Goal: Information Seeking & Learning: Learn about a topic

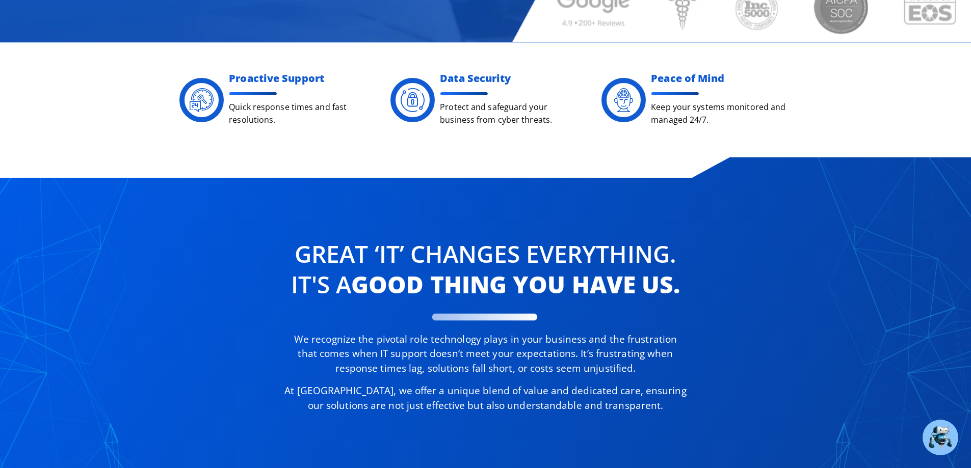
scroll to position [510, 0]
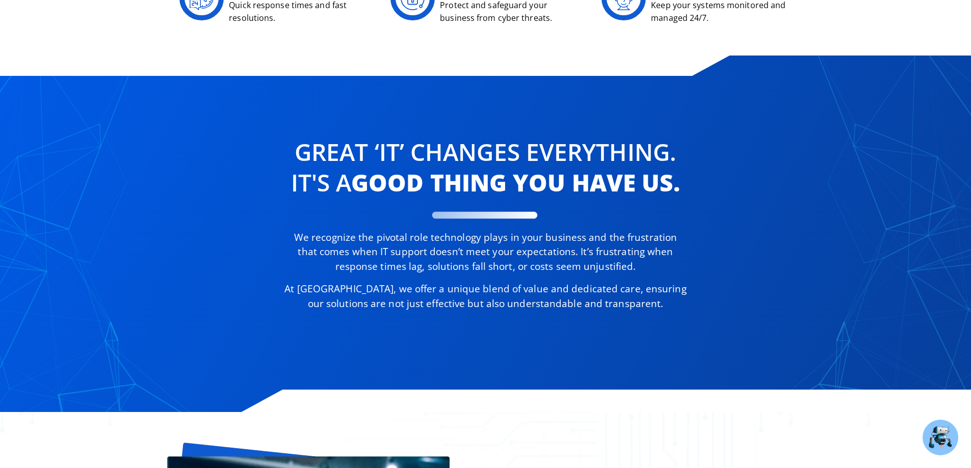
click at [163, 290] on div "Great ‘IT’ changes Everything. It's a good thing you have us. We recognize the …" at bounding box center [486, 228] width 734 height 253
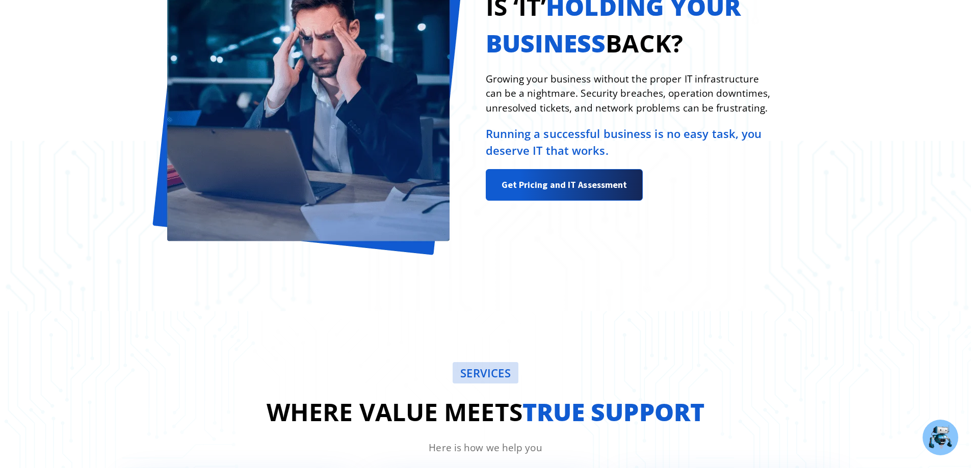
scroll to position [1172, 0]
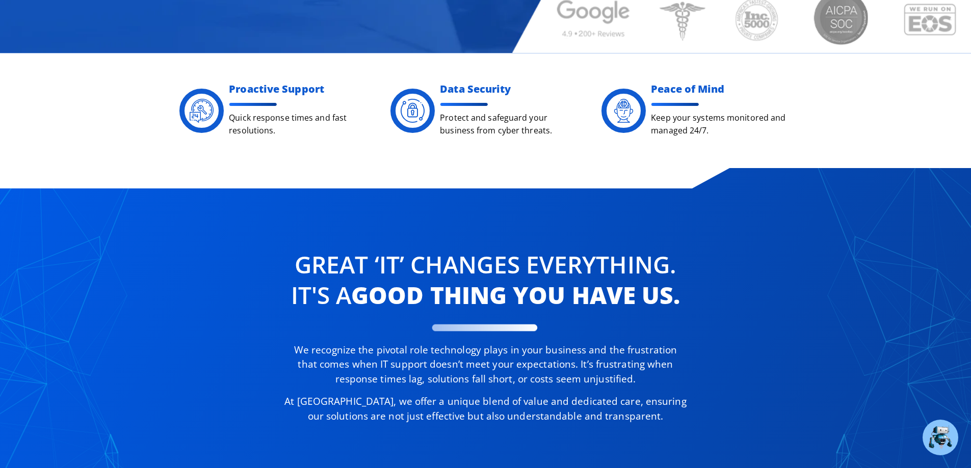
scroll to position [510, 0]
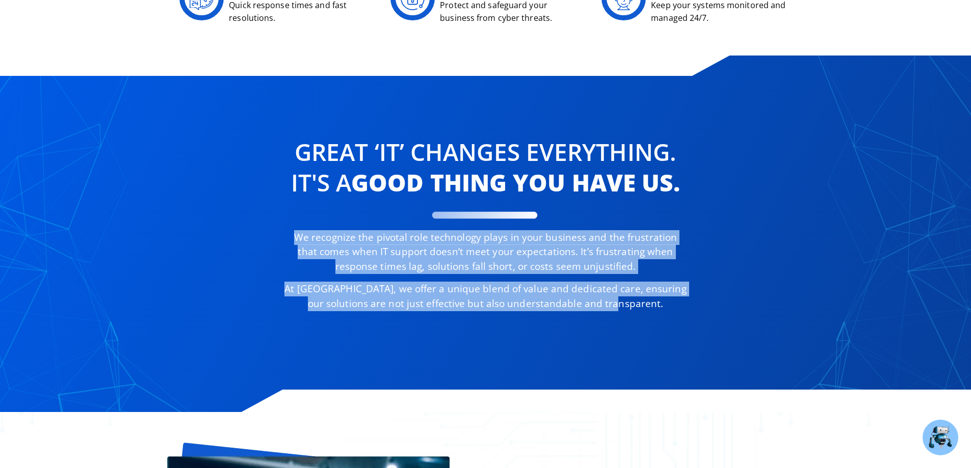
copy div "We recognize the pivotal role technology plays in your business and the frustra…"
drag, startPoint x: 287, startPoint y: 237, endPoint x: 639, endPoint y: 307, distance: 359.0
click at [639, 307] on div "We recognize the pivotal role technology plays in your business and the frustra…" at bounding box center [485, 270] width 404 height 81
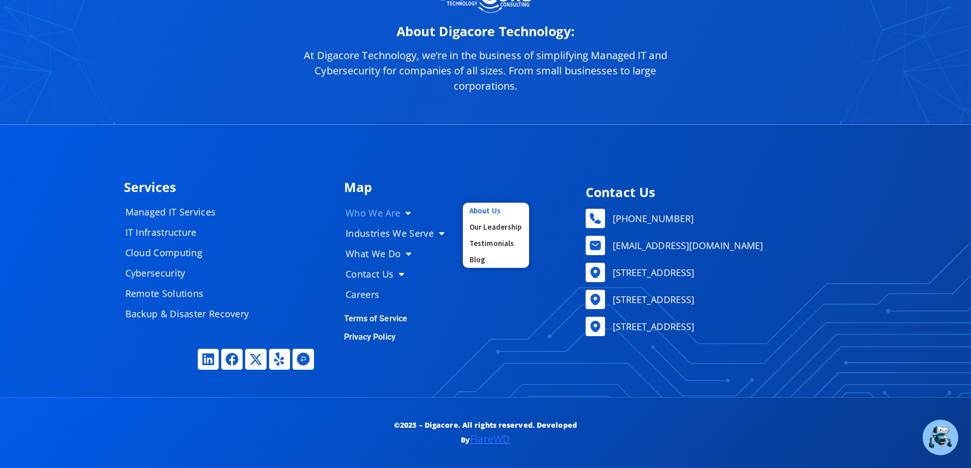
click at [477, 207] on link "About Us" at bounding box center [496, 211] width 66 height 16
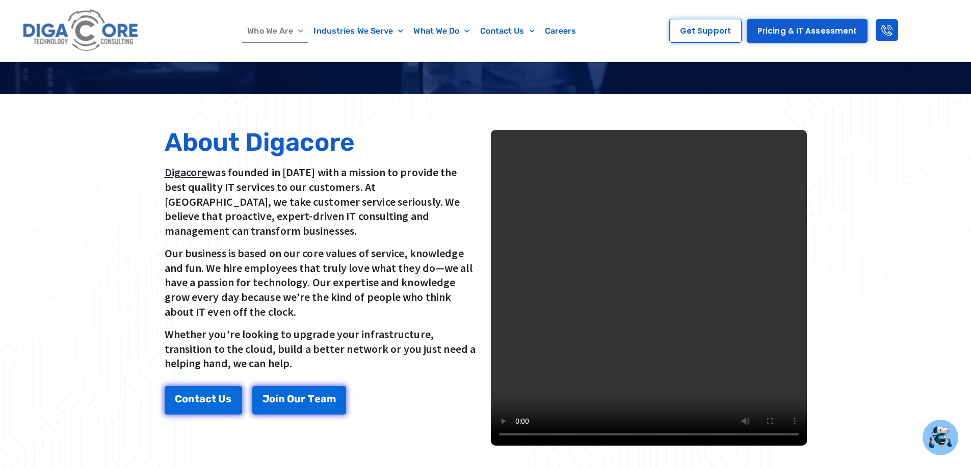
scroll to position [204, 0]
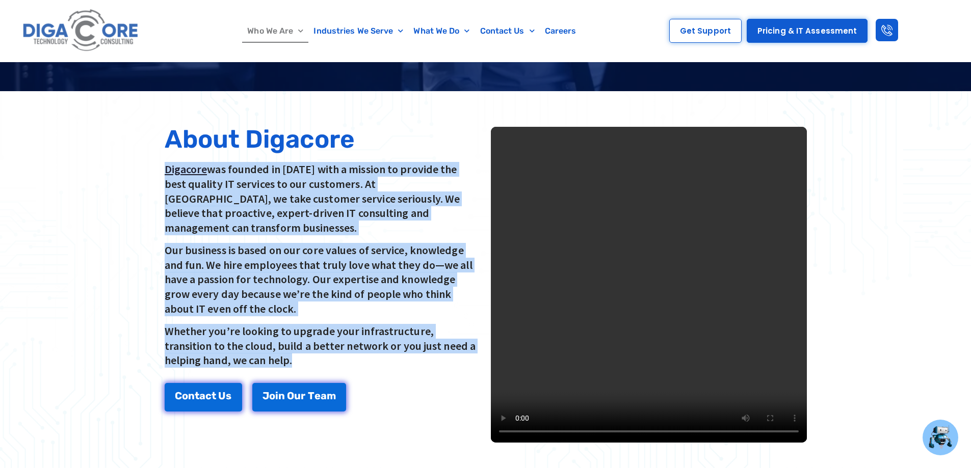
drag, startPoint x: 160, startPoint y: 157, endPoint x: 264, endPoint y: 346, distance: 215.3
click at [264, 346] on div "About Digacore Digacore was founded in 2016 with a mission to provide the best …" at bounding box center [323, 285] width 326 height 326
copy div "Digacore was founded in 2016 with a mission to provide the best quality IT serv…"
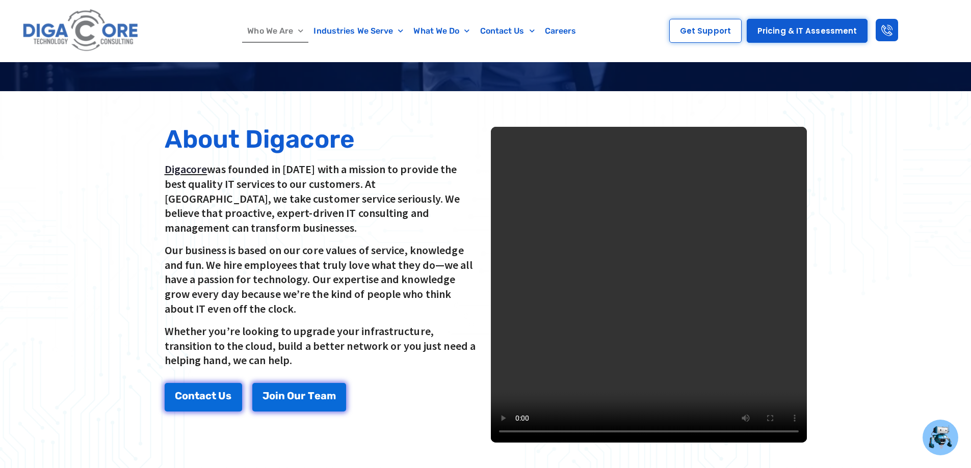
click at [104, 300] on div at bounding box center [485, 284] width 971 height 387
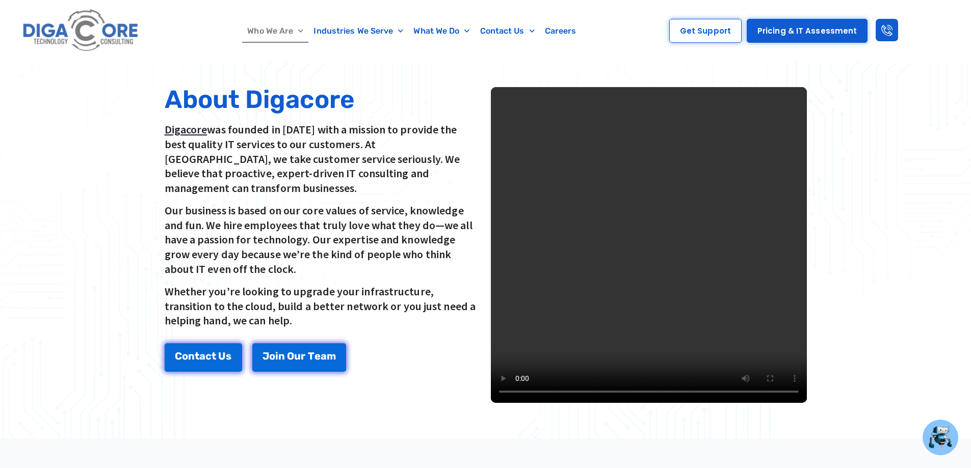
scroll to position [255, 0]
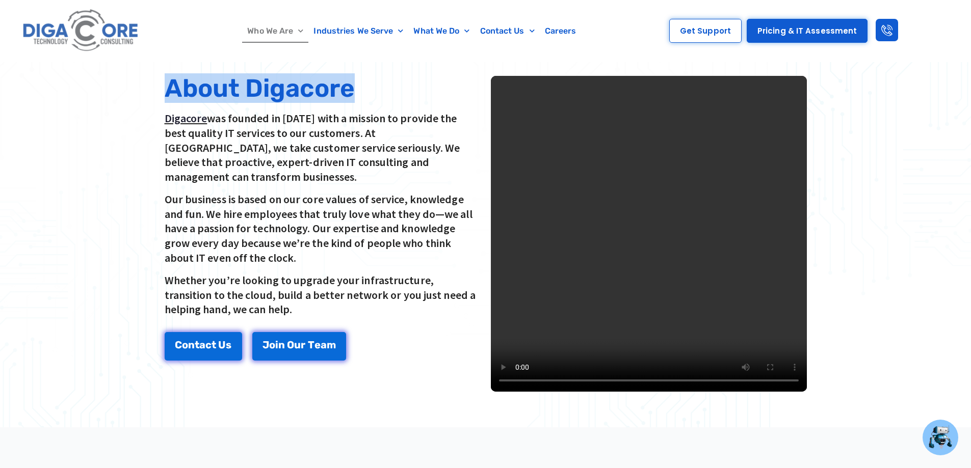
drag, startPoint x: 357, startPoint y: 87, endPoint x: 168, endPoint y: 91, distance: 189.1
click at [168, 91] on h2 "About Digacore" at bounding box center [323, 88] width 316 height 25
copy h2 "About Digacore"
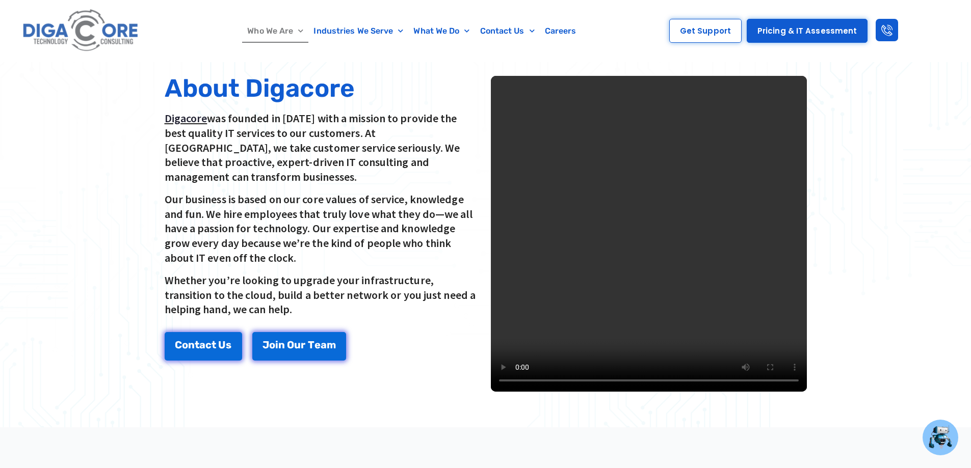
click at [391, 300] on p "Whether you’re looking to upgrade your infrastructure, transition to the cloud,…" at bounding box center [323, 295] width 316 height 44
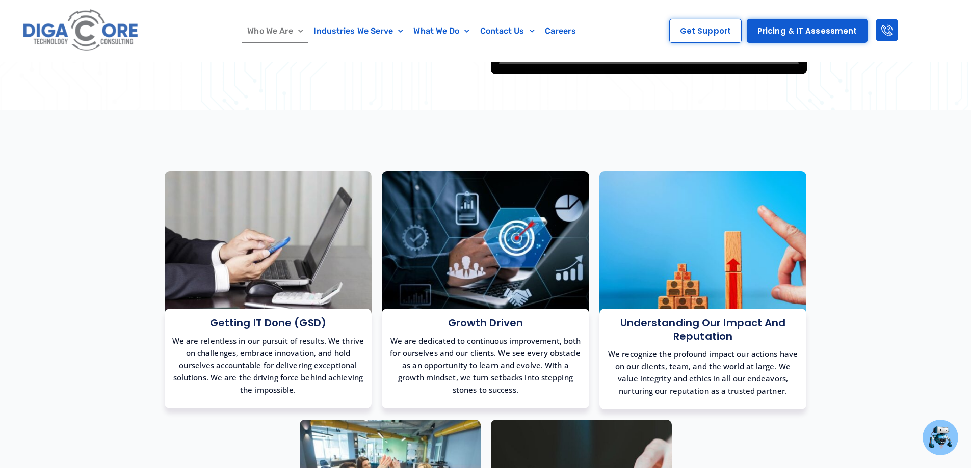
scroll to position [561, 0]
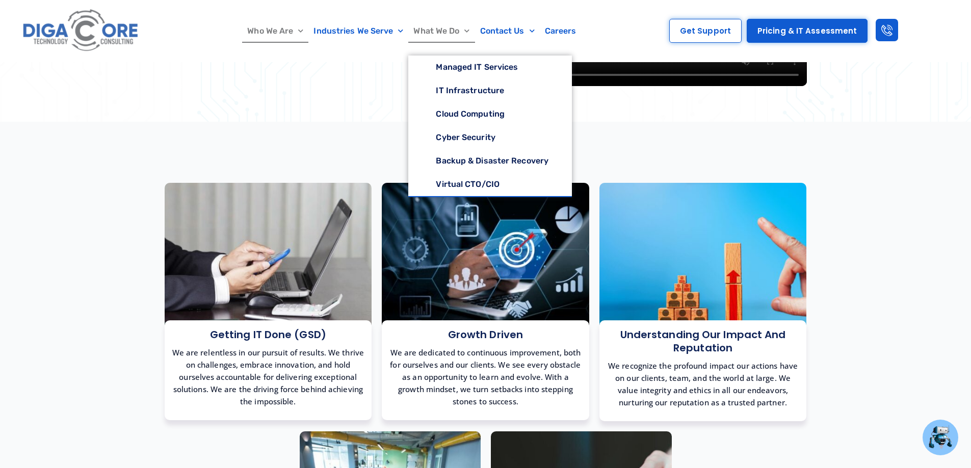
click at [445, 28] on link "What We Do" at bounding box center [441, 30] width 66 height 23
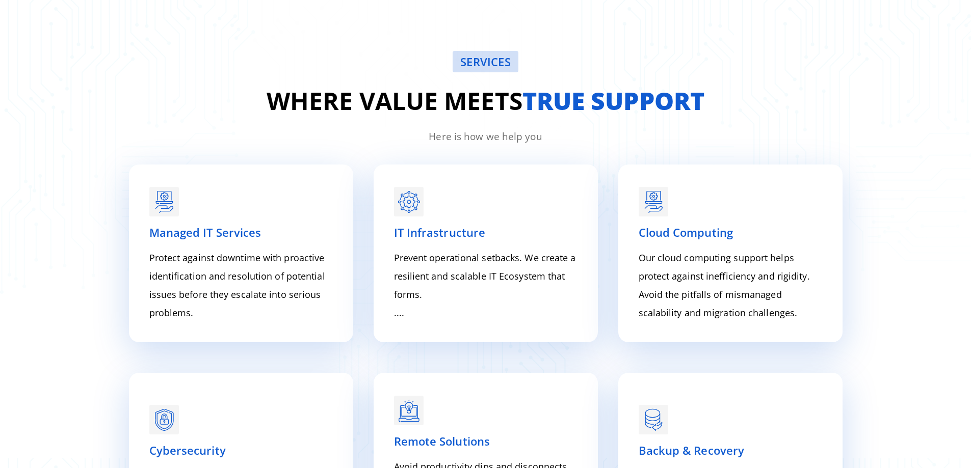
scroll to position [1330, 0]
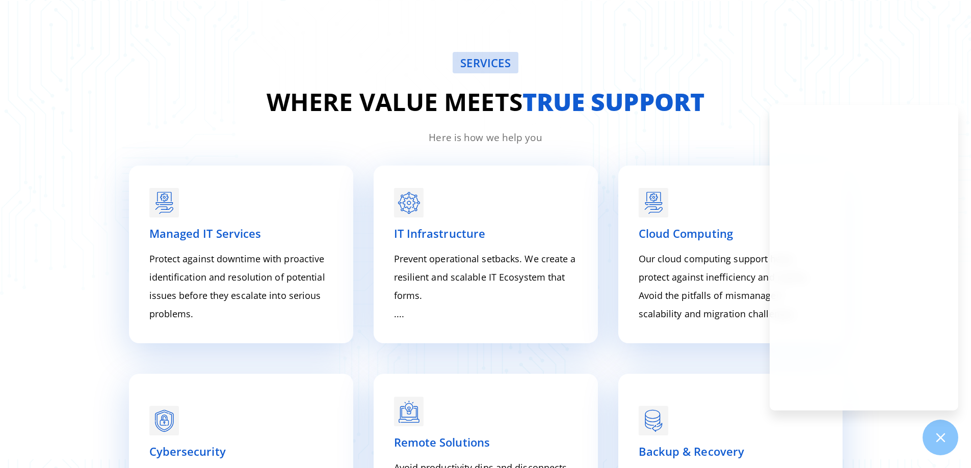
drag, startPoint x: 264, startPoint y: 96, endPoint x: 706, endPoint y: 117, distance: 442.3
click at [706, 117] on h2 "Where value meets true support" at bounding box center [486, 102] width 734 height 37
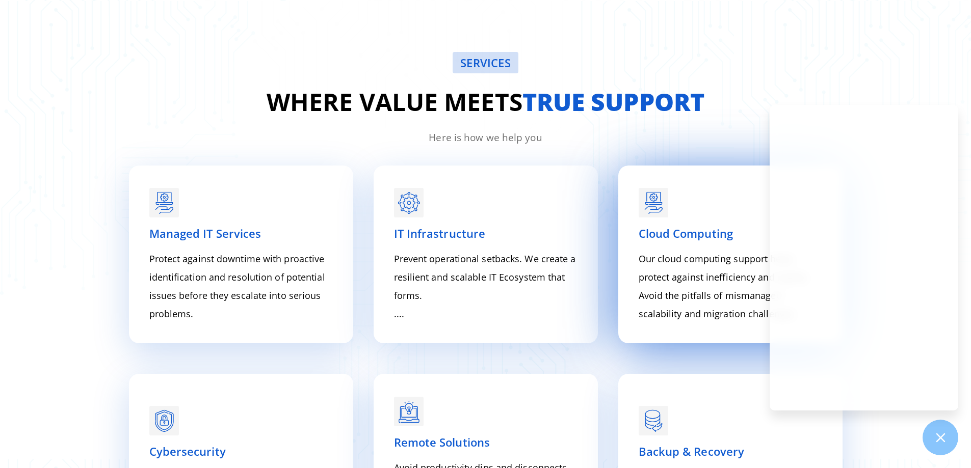
copy h2 "Where value meets true support"
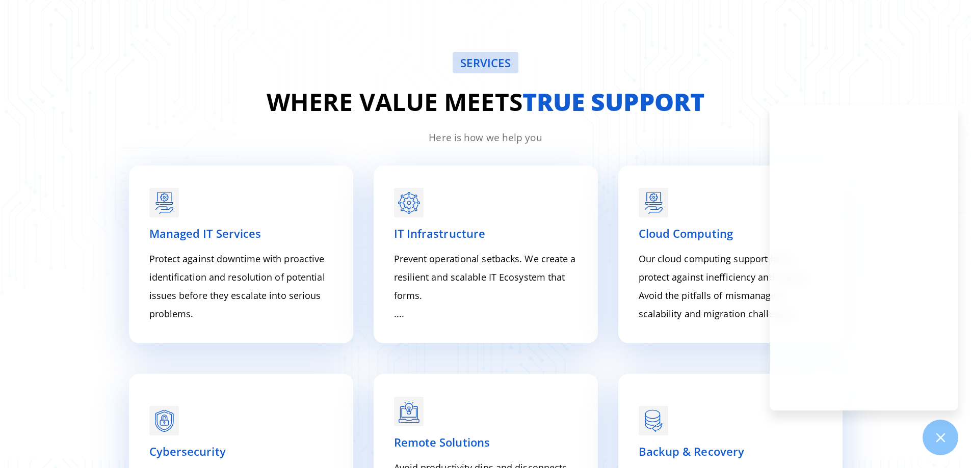
click at [54, 214] on div "SERVICES Where value meets true support Here is how we help you Managed IT Serv…" at bounding box center [485, 342] width 971 height 683
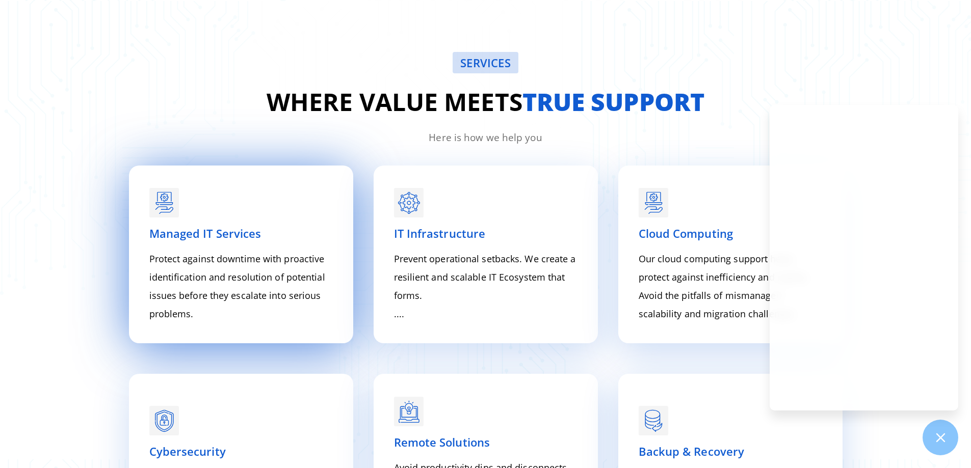
click at [193, 271] on p "Protect against downtime with proactive identification and resolution of potent…" at bounding box center [240, 286] width 183 height 73
click at [188, 231] on span "Managed IT Services" at bounding box center [205, 233] width 112 height 15
click at [156, 202] on rect at bounding box center [164, 199] width 30 height 30
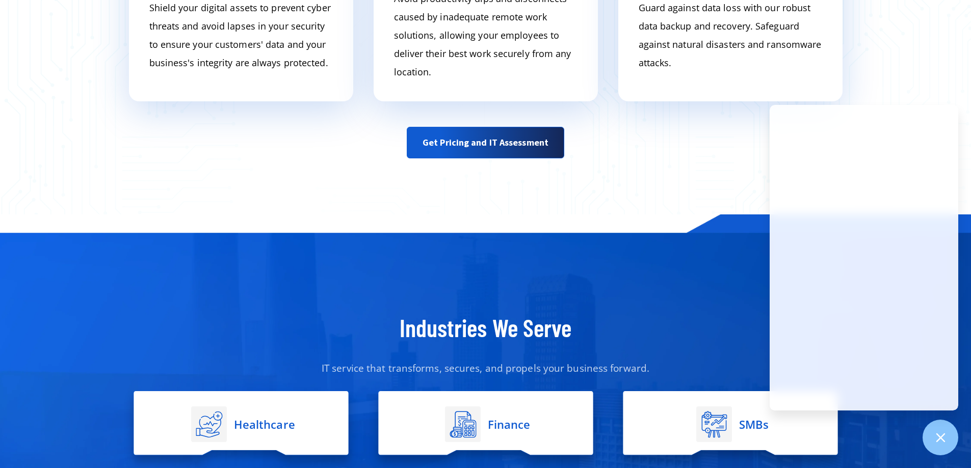
scroll to position [1992, 0]
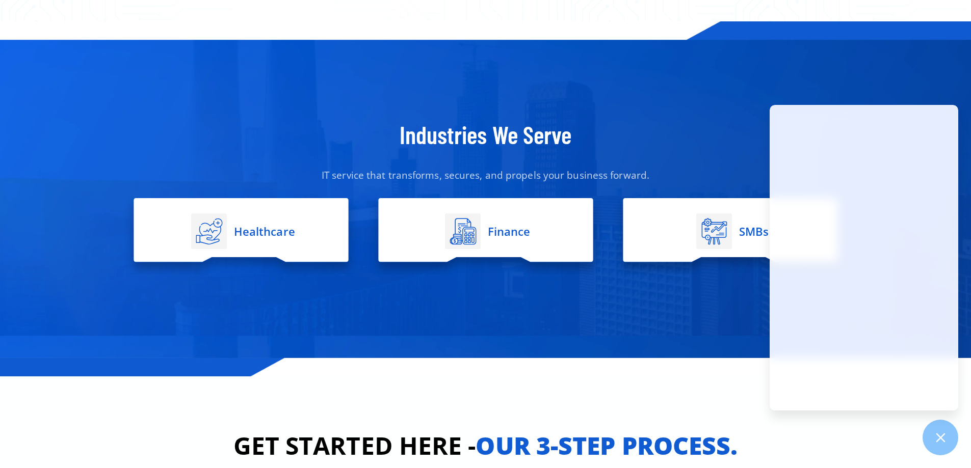
click at [270, 234] on span "Healthcare" at bounding box center [263, 231] width 64 height 10
click at [203, 228] on rect at bounding box center [209, 232] width 36 height 36
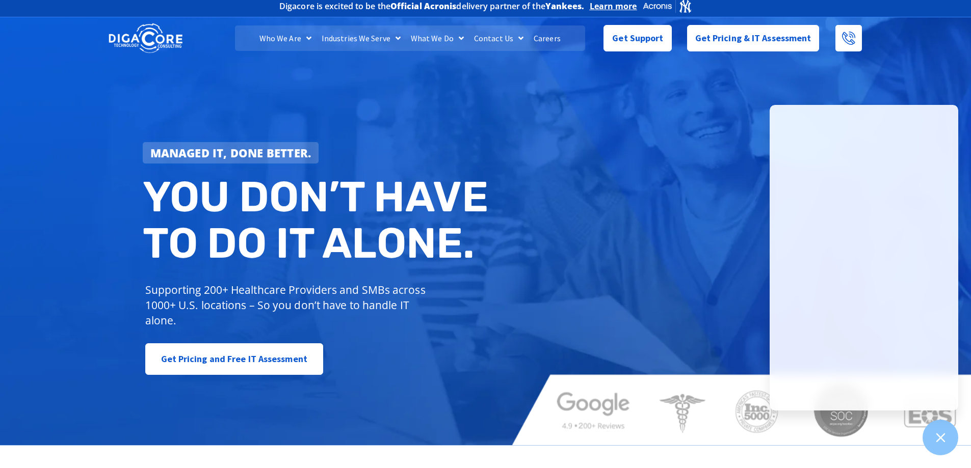
scroll to position [0, 0]
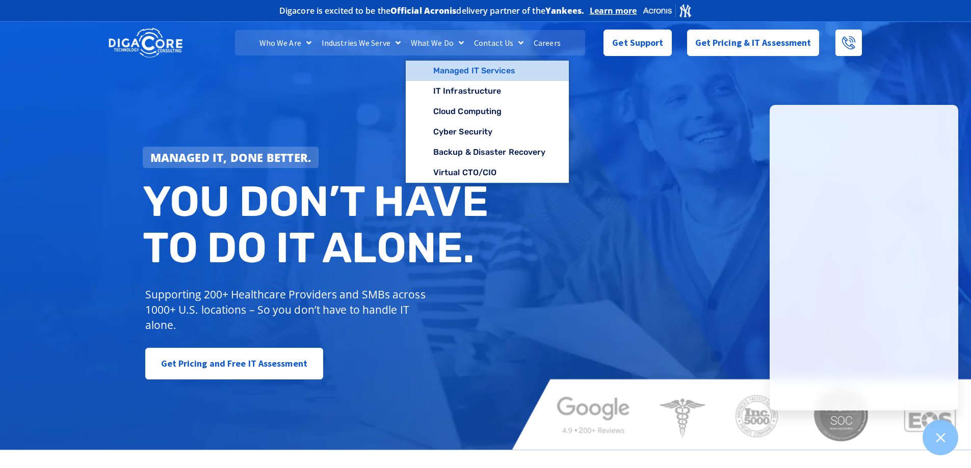
click at [440, 67] on link "Managed IT Services" at bounding box center [488, 71] width 164 height 20
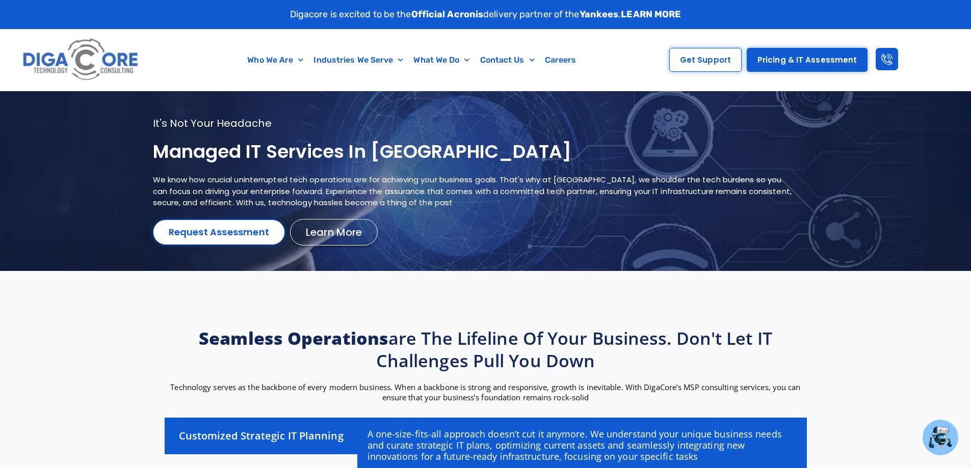
click at [888, 322] on section "Seamless operations are the lifeline of your business. Don't let IT challenges …" at bounding box center [485, 455] width 971 height 368
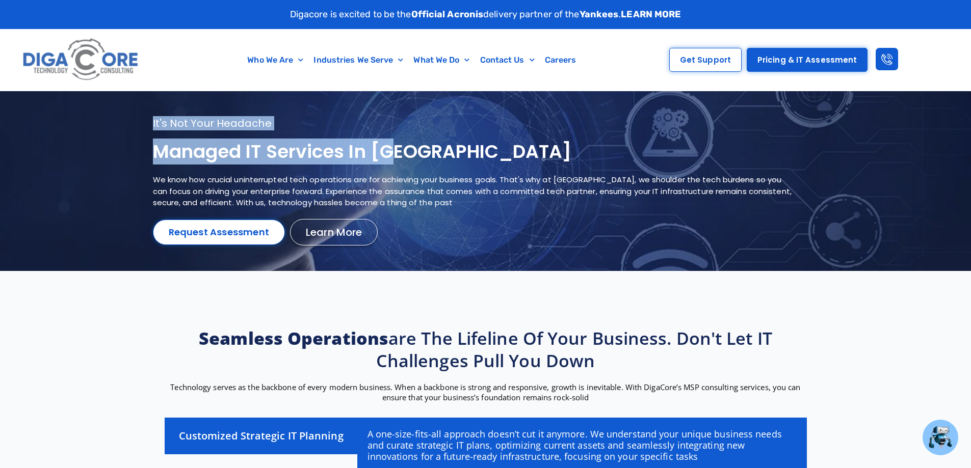
copy section "It's not your headache Managed IT services in NJ"
drag, startPoint x: 179, startPoint y: 153, endPoint x: 412, endPoint y: 152, distance: 233.4
click at [412, 152] on section "It's not your headache Managed IT services in NJ We know how crucial uninterrup…" at bounding box center [485, 180] width 971 height 179
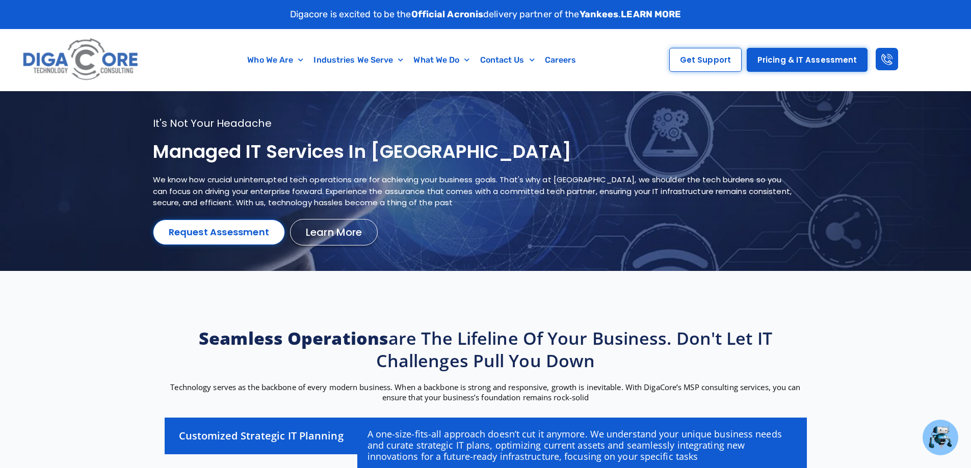
click at [77, 282] on section "Seamless operations are the lifeline of your business. Don't let IT challenges …" at bounding box center [485, 455] width 971 height 368
click at [118, 62] on img at bounding box center [81, 59] width 122 height 51
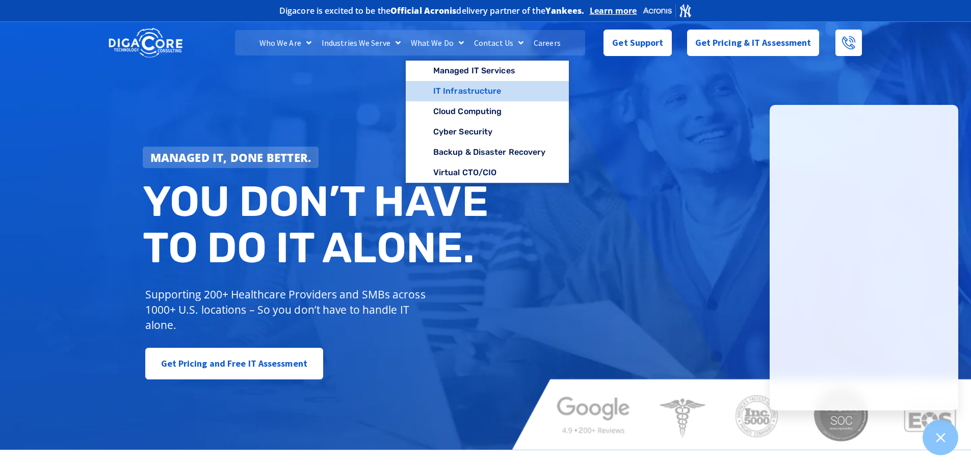
click at [465, 94] on link "IT Infrastructure" at bounding box center [488, 91] width 164 height 20
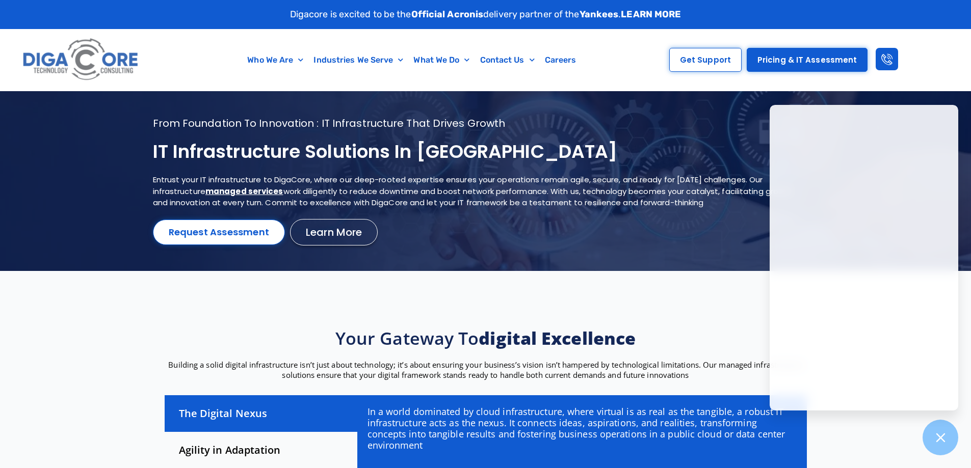
click at [375, 318] on section "Your gateway to digital excellence Building a solid digital infrastructure isn’…" at bounding box center [485, 437] width 971 height 332
click at [1, 181] on div at bounding box center [485, 180] width 971 height 179
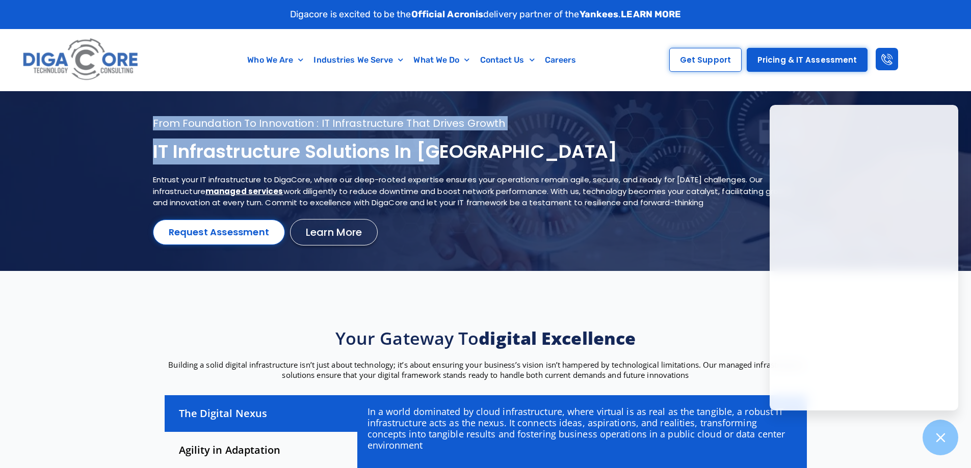
drag, startPoint x: 465, startPoint y: 150, endPoint x: 152, endPoint y: 153, distance: 313.4
click at [152, 153] on section "From foundation to innovation : IT infrastructure that drives growth IT Infrast…" at bounding box center [485, 180] width 971 height 179
copy section "From foundation to innovation : IT infrastructure that drives growth IT Infrast…"
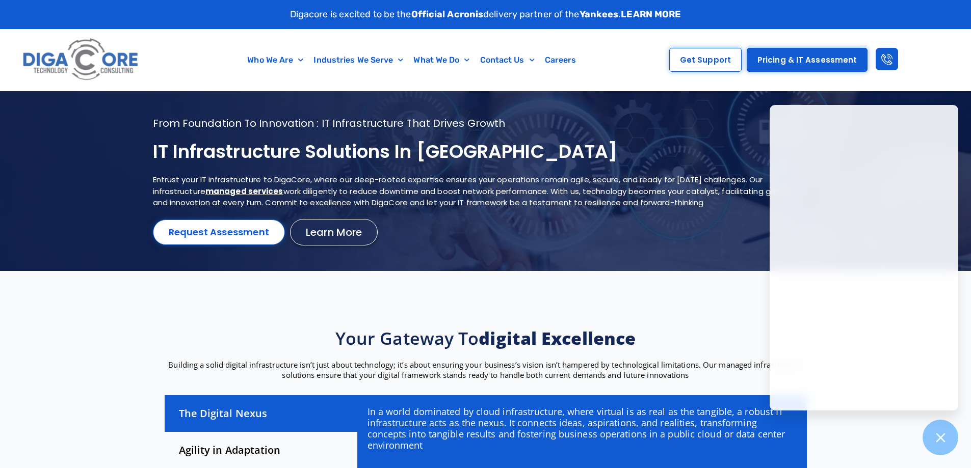
click at [165, 285] on section "Your gateway to digital excellence Building a solid digital infrastructure isn’…" at bounding box center [485, 437] width 971 height 332
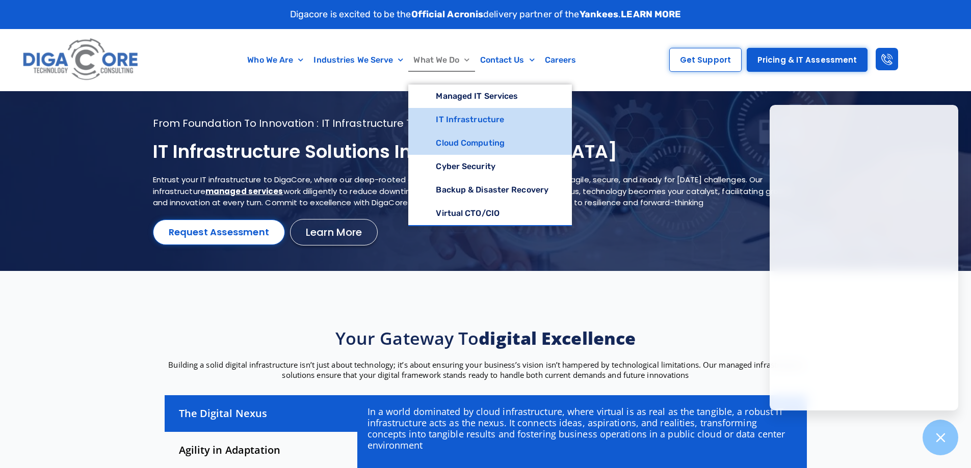
click at [444, 140] on link "Cloud Computing" at bounding box center [490, 142] width 164 height 23
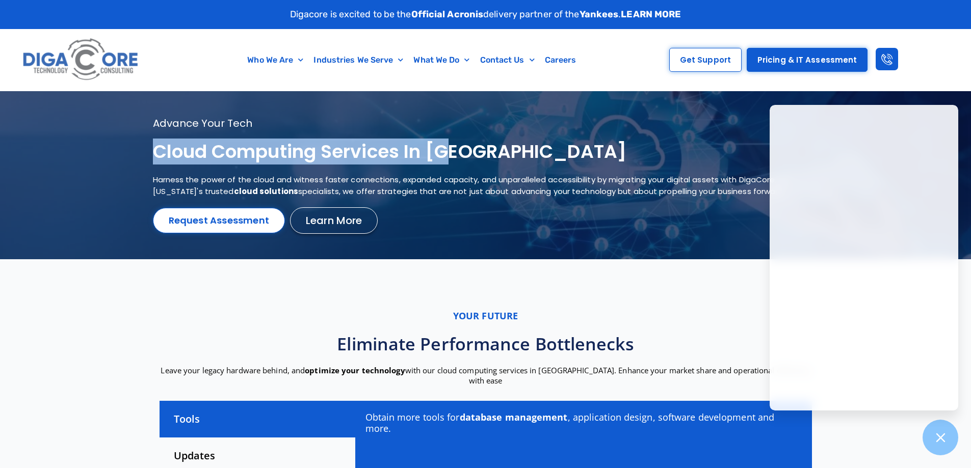
drag, startPoint x: 459, startPoint y: 153, endPoint x: 154, endPoint y: 153, distance: 304.7
click at [154, 153] on h1 "Cloud Computing services in [GEOGRAPHIC_DATA]" at bounding box center [473, 152] width 640 height 24
copy h1 "Cloud Computing services in NJ"
click at [451, 54] on link "What We Do" at bounding box center [441, 59] width 66 height 23
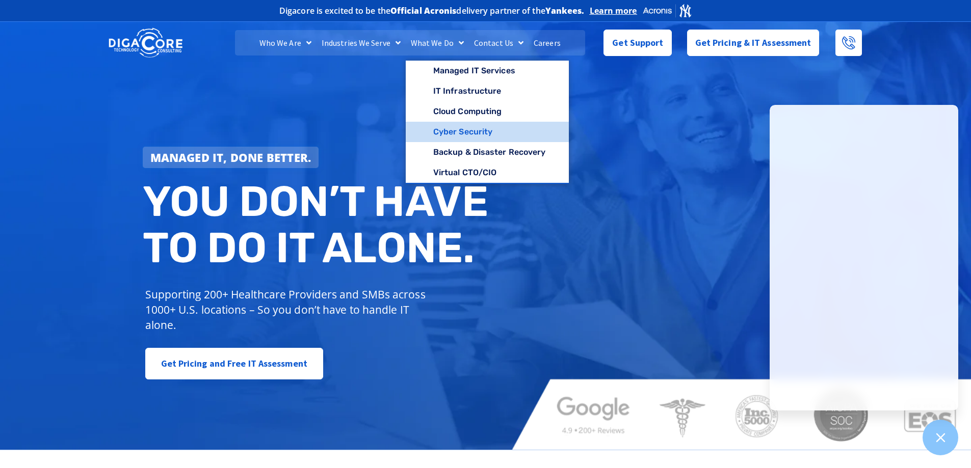
click at [448, 137] on link "Cyber Security" at bounding box center [488, 132] width 164 height 20
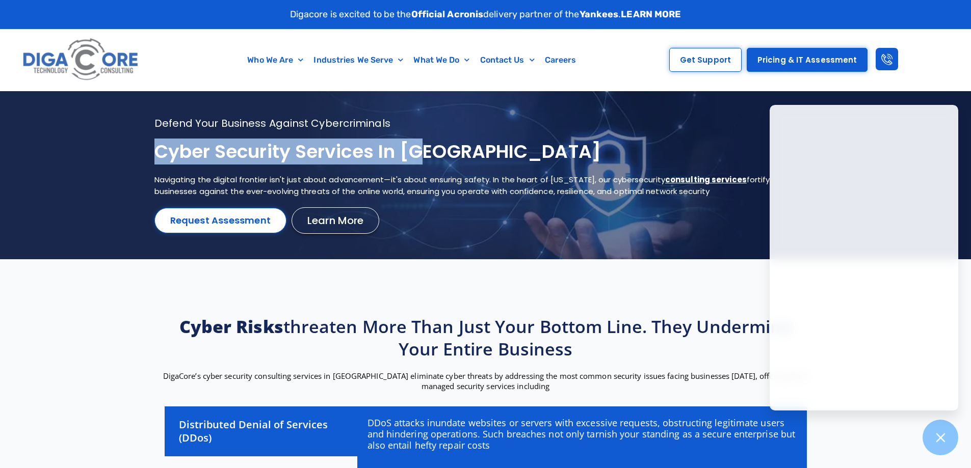
drag, startPoint x: 430, startPoint y: 154, endPoint x: 157, endPoint y: 152, distance: 272.1
click at [157, 152] on h1 "Cyber Security services in NJ" at bounding box center [472, 152] width 637 height 24
copy h1 "Cyber Security services in NJ"
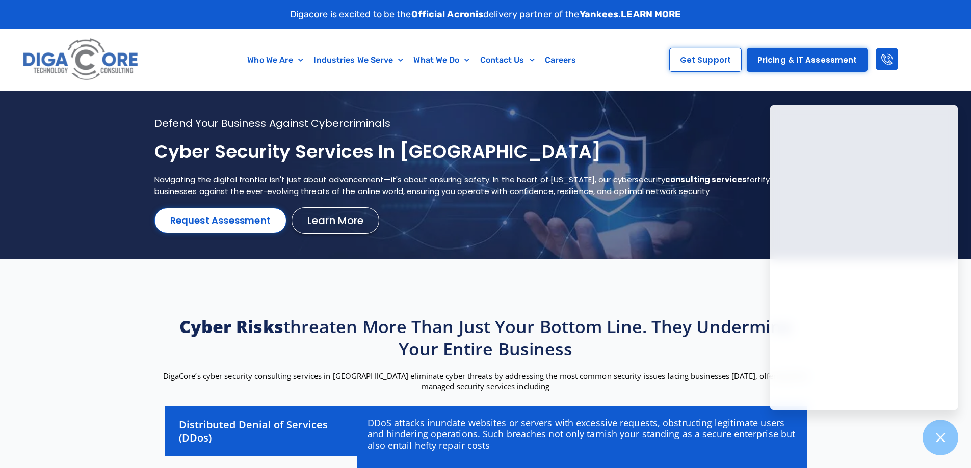
click at [340, 337] on h2 "Cyber risks threaten more than just your bottom line. They undermine your entir…" at bounding box center [486, 337] width 652 height 45
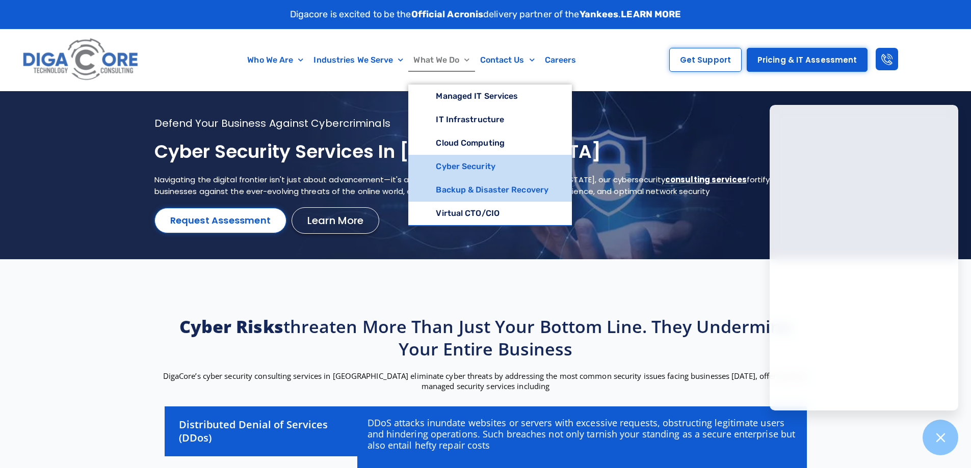
click at [443, 189] on link "Backup & Disaster Recovery" at bounding box center [490, 189] width 164 height 23
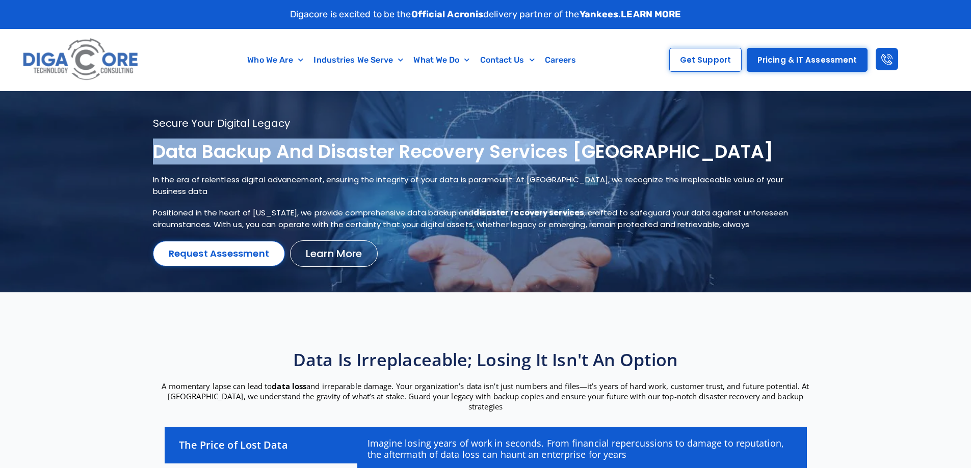
drag, startPoint x: 601, startPoint y: 147, endPoint x: 156, endPoint y: 146, distance: 445.4
click at [156, 146] on h1 "Data Backup and Disaster Recovery Services NJ" at bounding box center [472, 152] width 639 height 24
copy h1 "Data Backup and Disaster Recovery Services NJ"
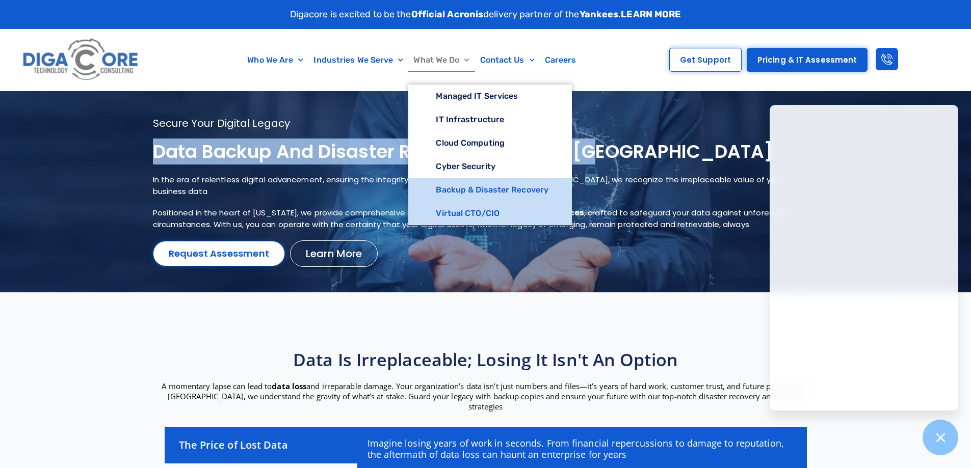
click at [446, 212] on link "Virtual CTO/CIO" at bounding box center [490, 213] width 164 height 23
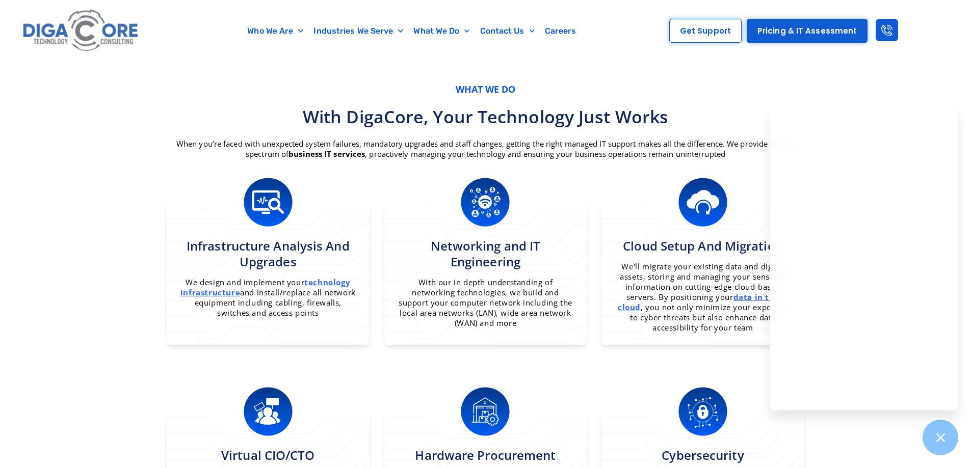
scroll to position [968, 0]
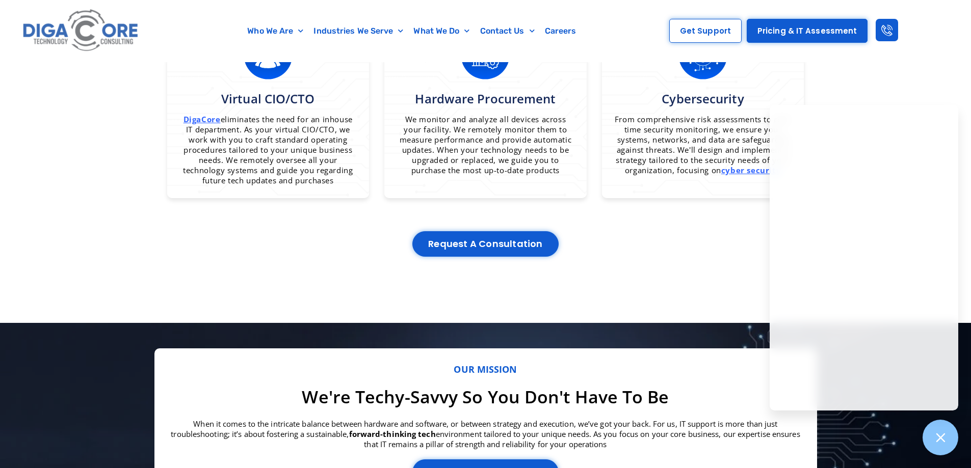
click at [453, 17] on div "Who We Are About Us Our Leadership Testimonials Blog Industries We Serve Health…" at bounding box center [392, 31] width 480 height 62
click at [447, 31] on link "What We Do" at bounding box center [441, 30] width 66 height 23
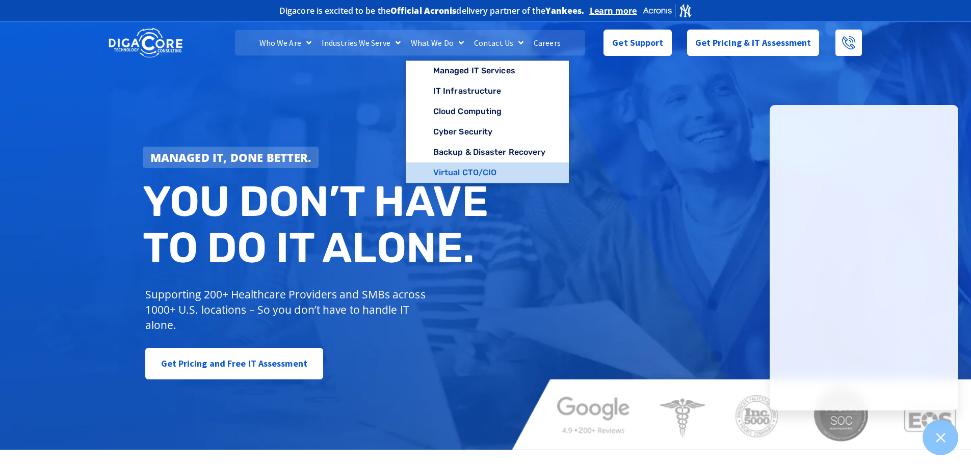
click at [436, 171] on link "Virtual CTO/CIO" at bounding box center [488, 173] width 164 height 20
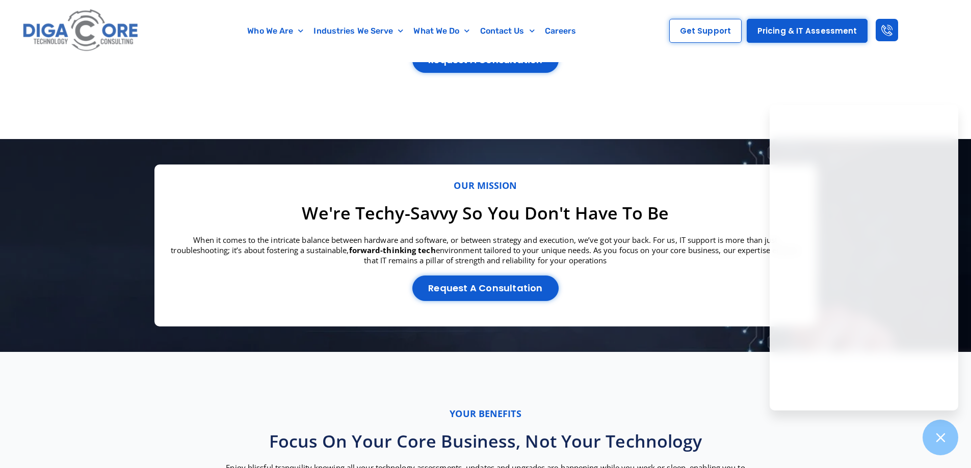
scroll to position [1169, 0]
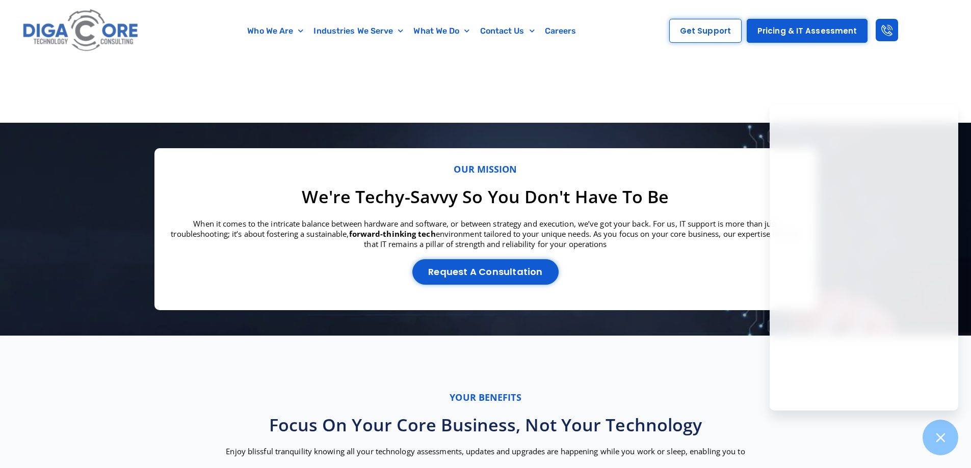
click at [123, 30] on img at bounding box center [81, 30] width 122 height 51
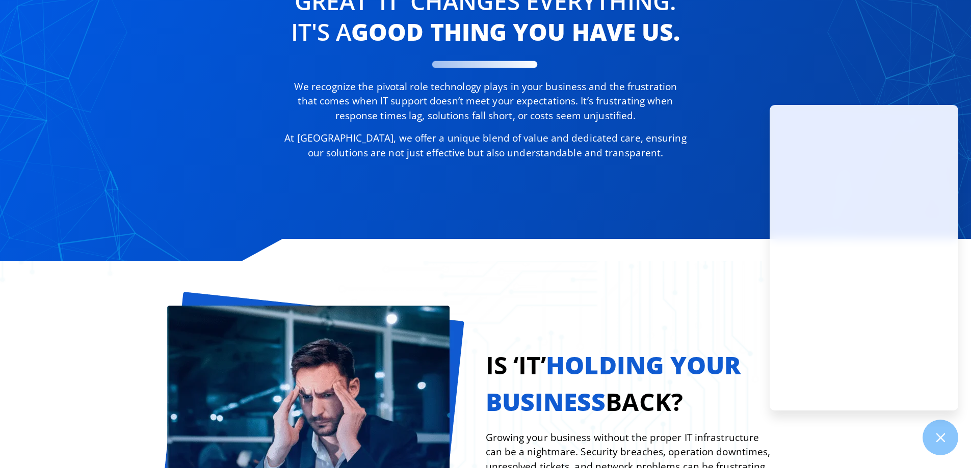
scroll to position [612, 0]
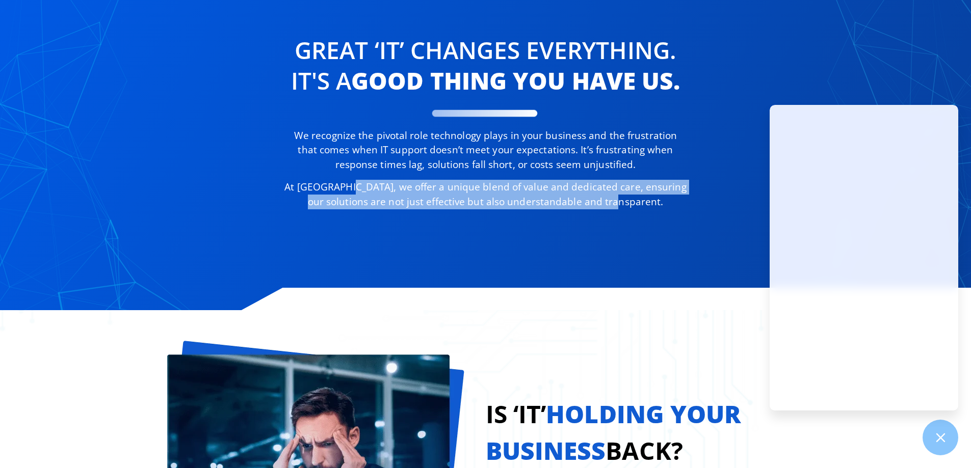
drag, startPoint x: 342, startPoint y: 188, endPoint x: 632, endPoint y: 205, distance: 291.0
click at [632, 205] on p "At Digacore, we offer a unique blend of value and dedicated care, ensuring our …" at bounding box center [485, 194] width 404 height 29
copy p "we offer a unique blend of value and dedicated care, ensuring our solutions are…"
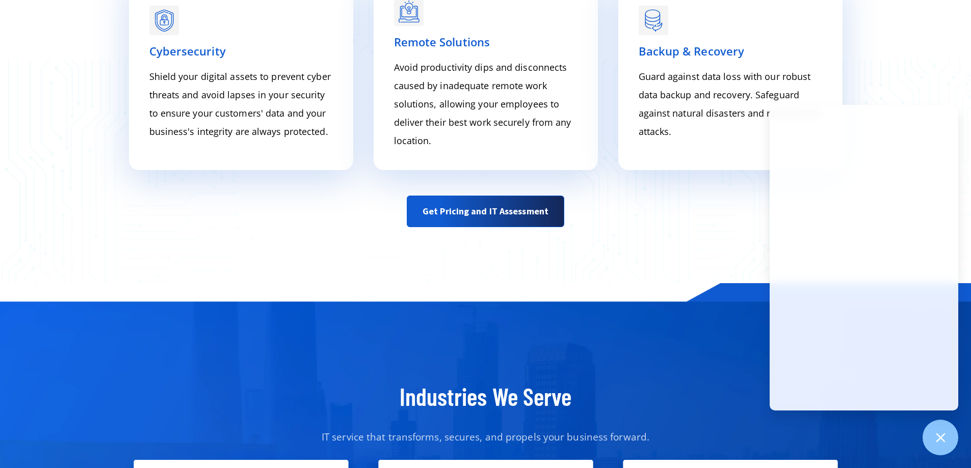
scroll to position [4759, 0]
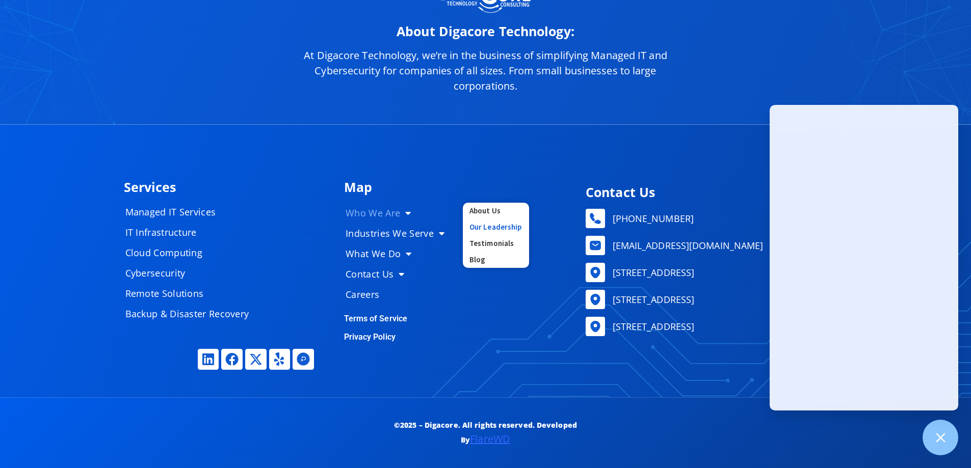
click at [484, 229] on link "Our Leadership" at bounding box center [496, 227] width 66 height 16
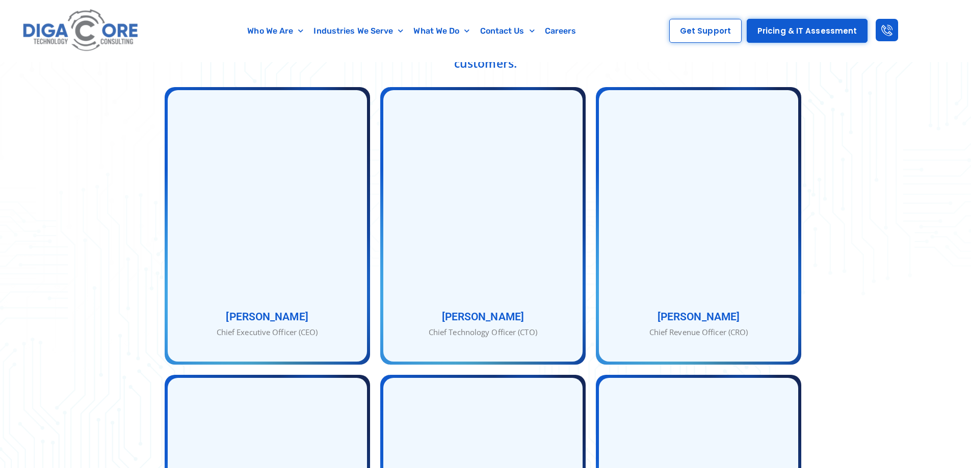
scroll to position [408, 0]
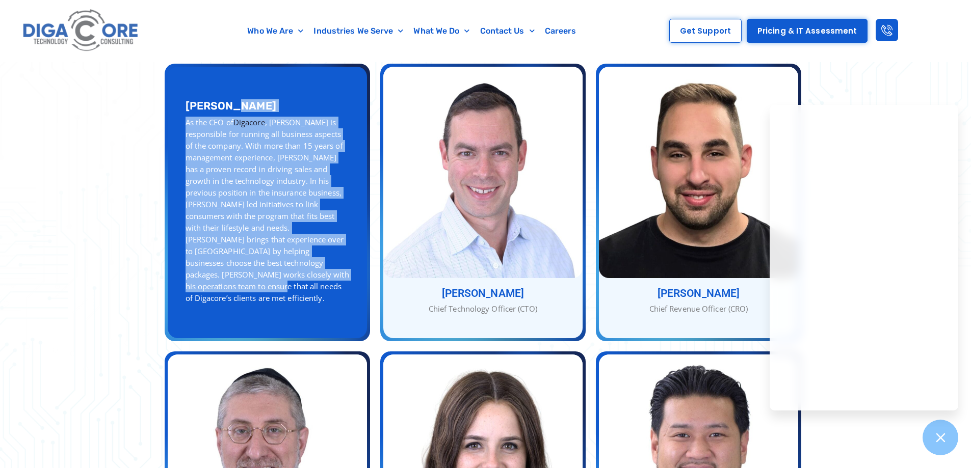
copy div "[PERSON_NAME] As the CEO of Digacore , [PERSON_NAME] is responsible for running…"
drag, startPoint x: 187, startPoint y: 98, endPoint x: 337, endPoint y: 282, distance: 238.0
click at [337, 282] on div "[PERSON_NAME] As the CEO of Digacore , [PERSON_NAME] is responsible for running…" at bounding box center [267, 203] width 199 height 272
